Goal: Navigation & Orientation: Find specific page/section

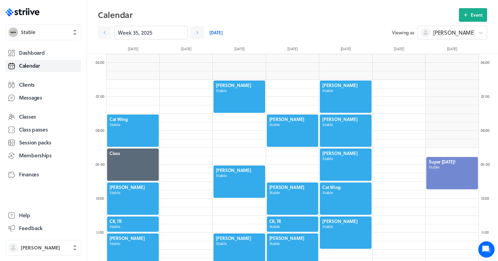
scroll to position [816, 373]
click at [200, 32] on icon at bounding box center [197, 32] width 7 height 7
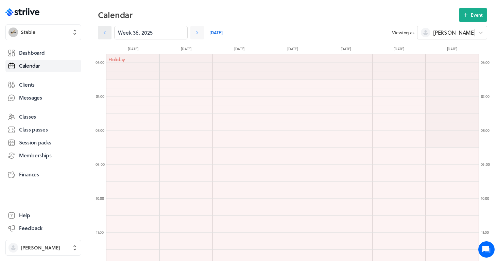
click at [109, 36] on link at bounding box center [105, 33] width 14 height 14
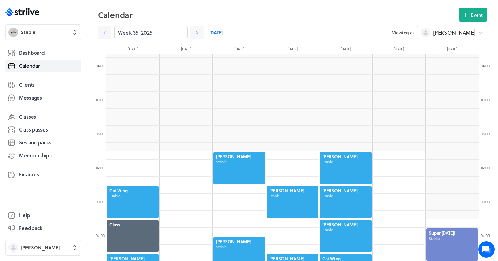
scroll to position [78, 0]
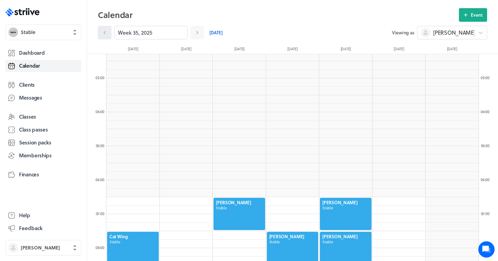
click at [106, 31] on icon at bounding box center [104, 32] width 7 height 7
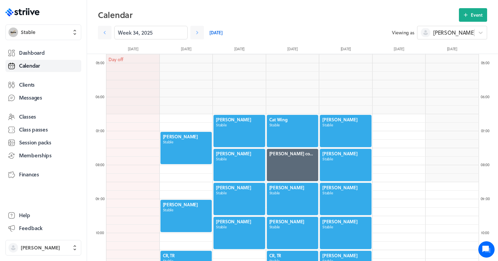
scroll to position [162, 0]
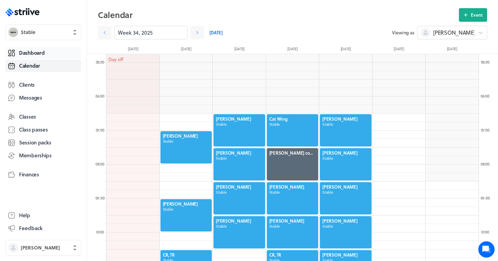
click at [47, 59] on link "Dashboard" at bounding box center [43, 53] width 76 height 12
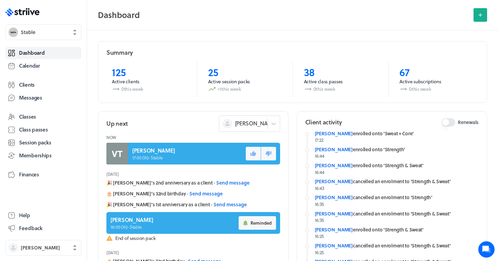
scroll to position [7, 0]
click at [256, 125] on span "[PERSON_NAME]" at bounding box center [256, 123] width 42 height 7
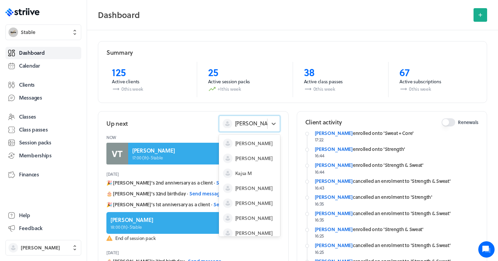
scroll to position [20, 0]
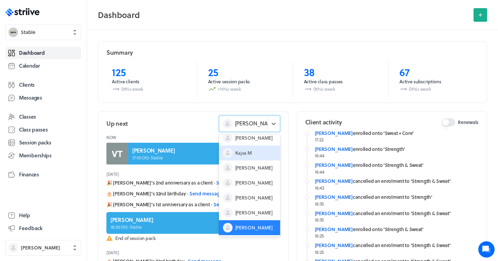
click at [249, 150] on span "Kajsa M" at bounding box center [243, 153] width 17 height 7
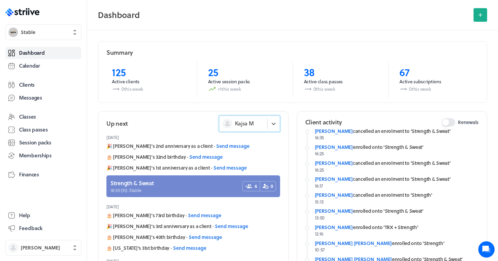
scroll to position [91, 0]
